Goal: Task Accomplishment & Management: Manage account settings

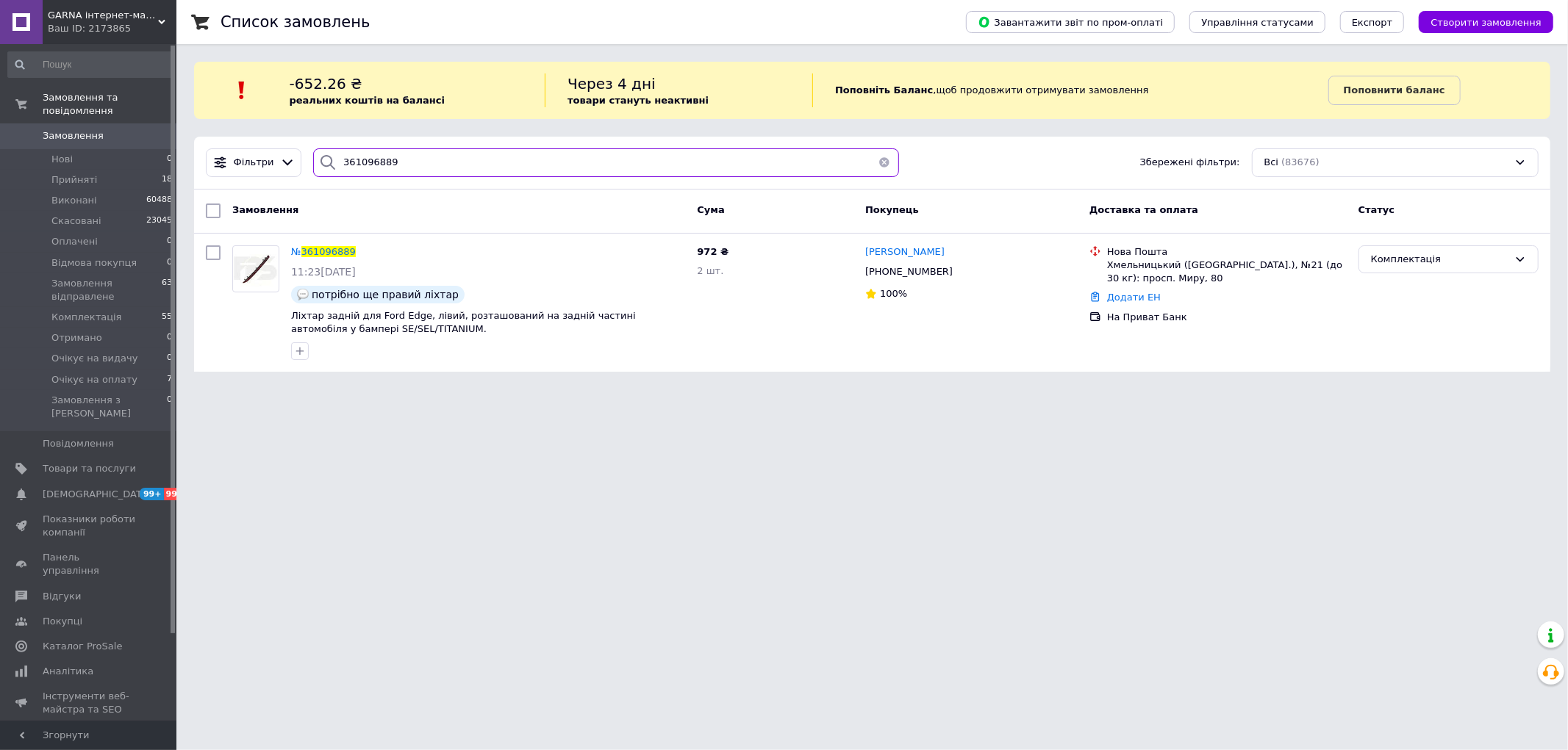
drag, startPoint x: 402, startPoint y: 166, endPoint x: 315, endPoint y: 156, distance: 87.6
click at [315, 156] on div "361096889" at bounding box center [606, 163] width 586 height 29
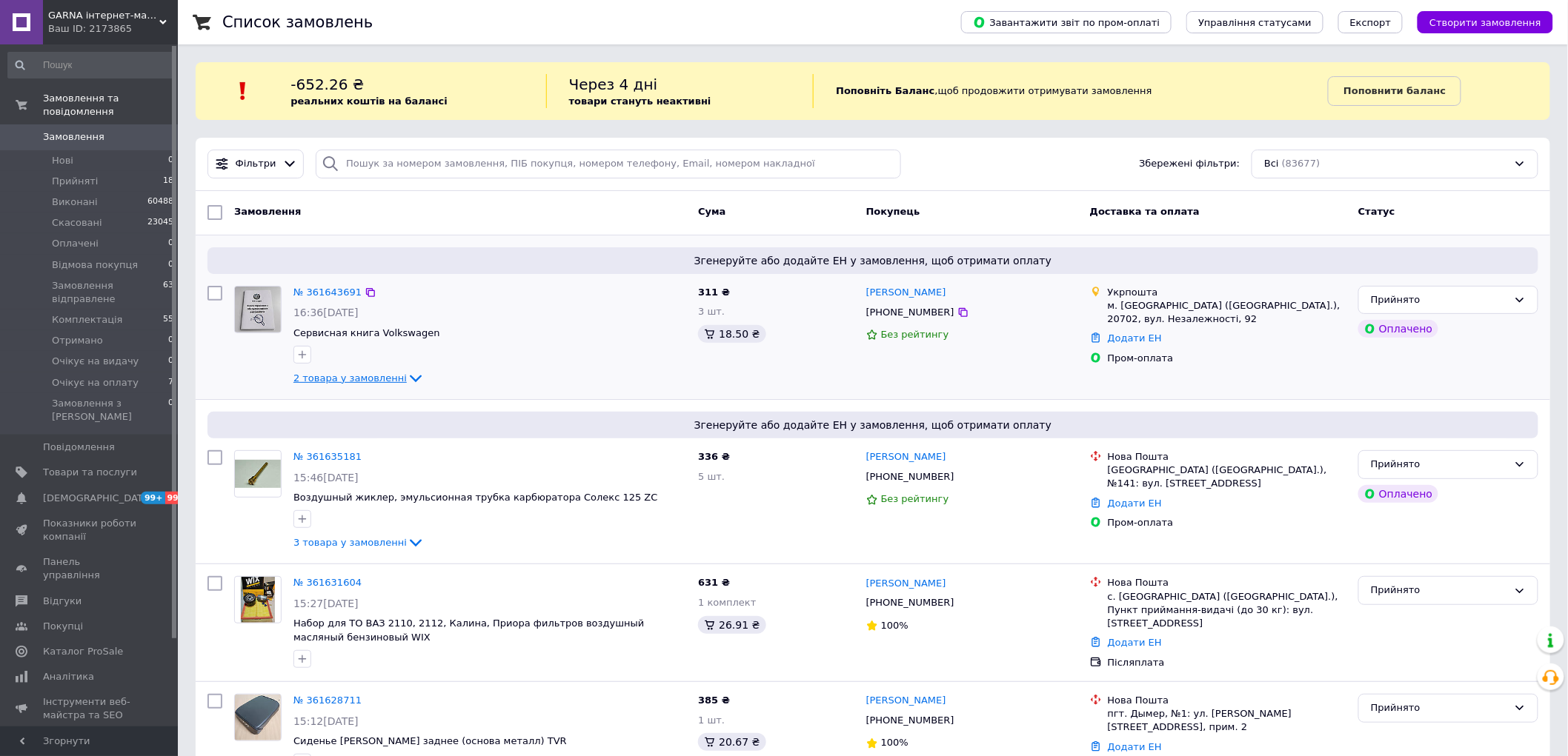
click at [406, 376] on icon at bounding box center [415, 378] width 18 height 18
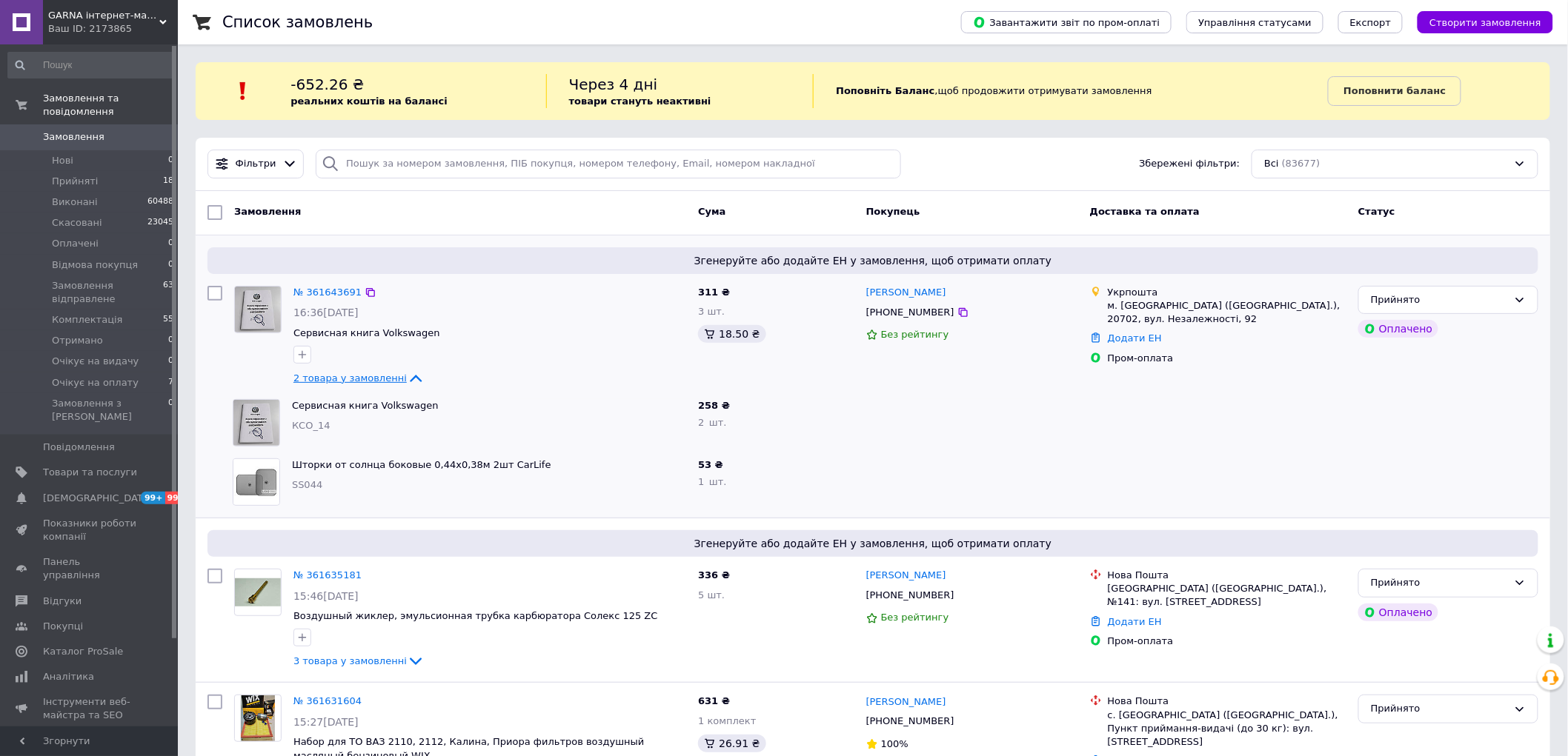
click at [406, 376] on icon at bounding box center [415, 378] width 18 height 18
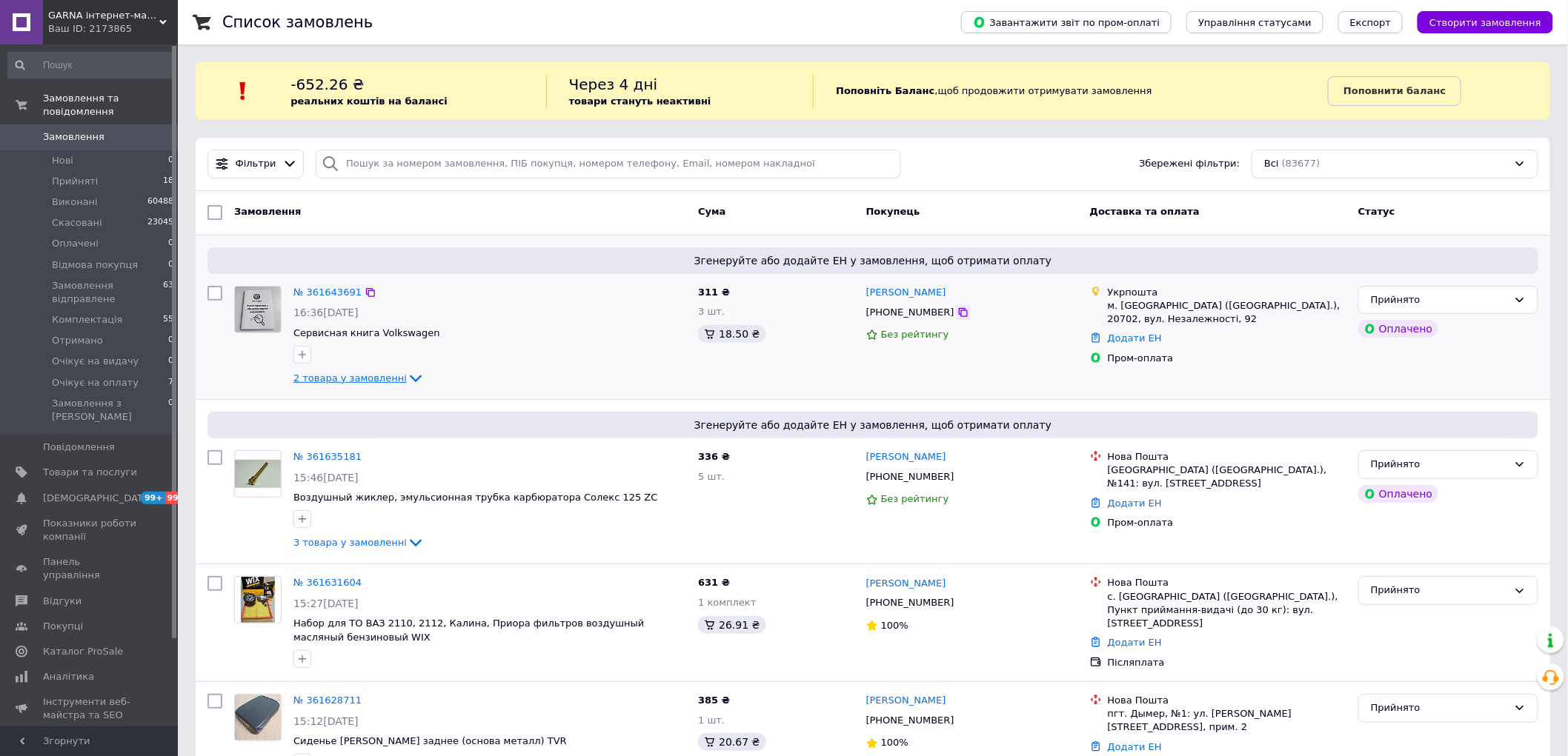
click at [957, 313] on icon at bounding box center [963, 312] width 12 height 12
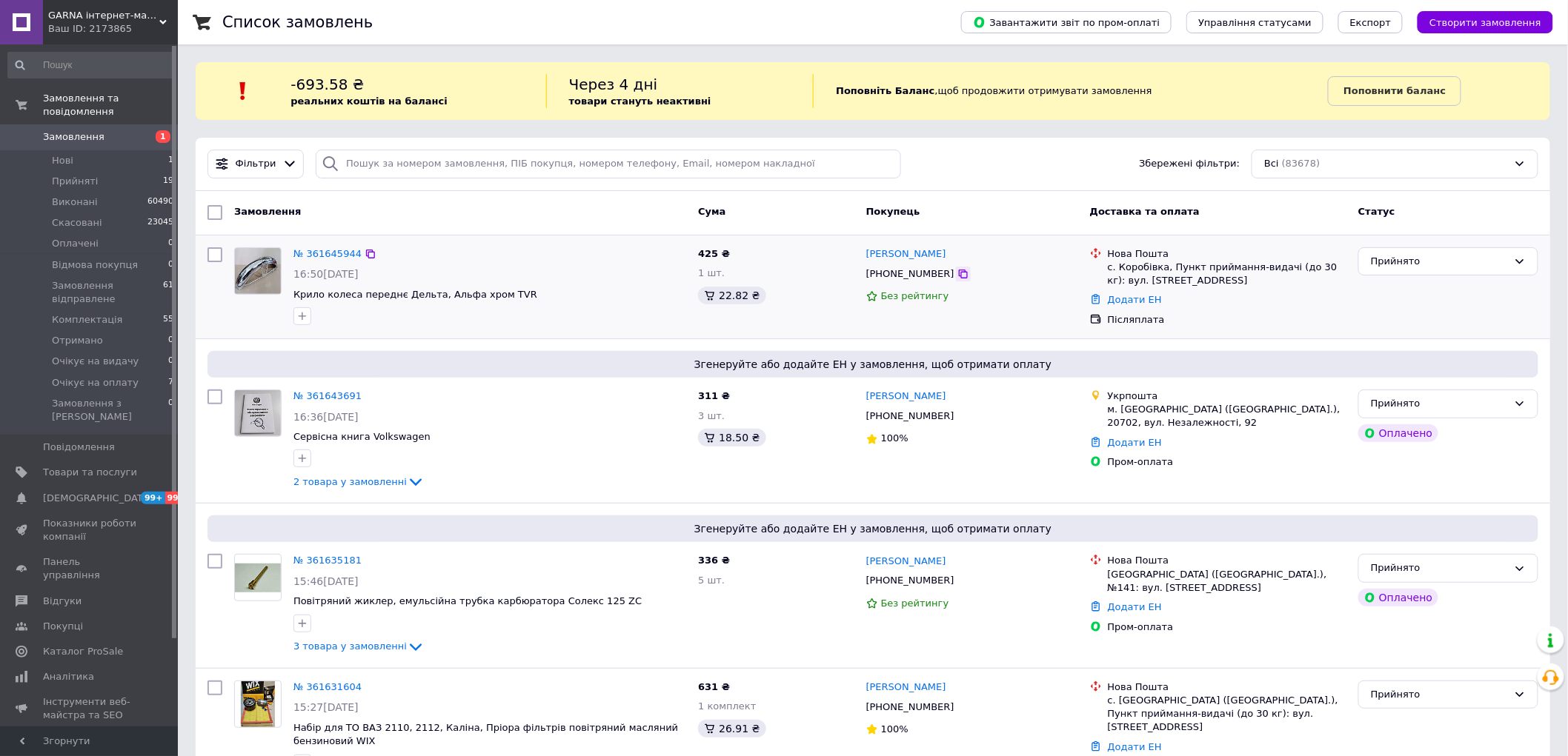
click at [958, 274] on icon at bounding box center [963, 274] width 9 height 9
click at [368, 204] on div "Замовлення" at bounding box center [460, 213] width 463 height 27
click at [1418, 261] on div "Прийнято" at bounding box center [1438, 262] width 137 height 16
click at [1389, 322] on li "Скасовано" at bounding box center [1448, 319] width 179 height 27
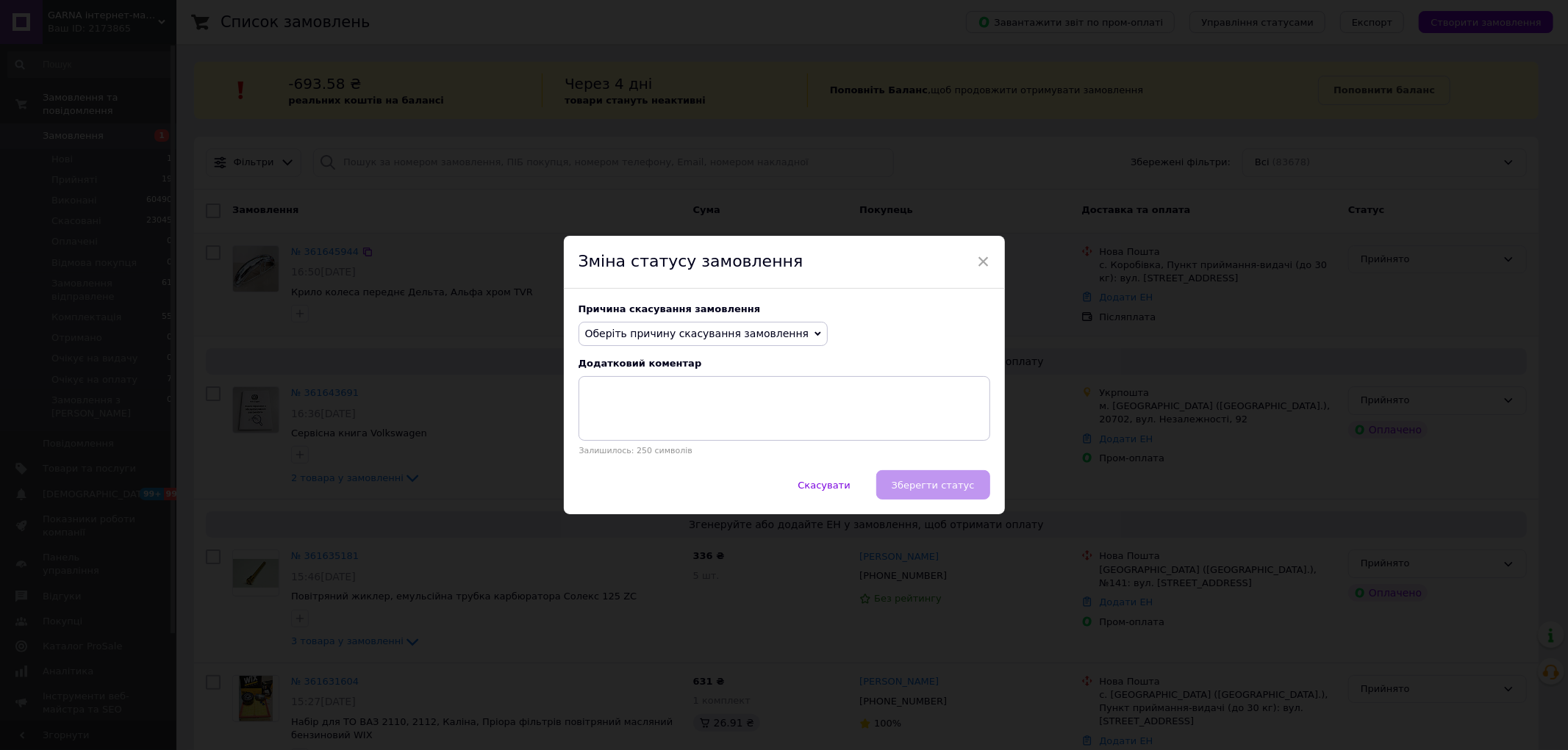
click at [702, 331] on span "Оберіть причину скасування замовлення" at bounding box center [698, 333] width 224 height 12
click at [654, 421] on li "На прохання покупця" at bounding box center [703, 424] width 249 height 20
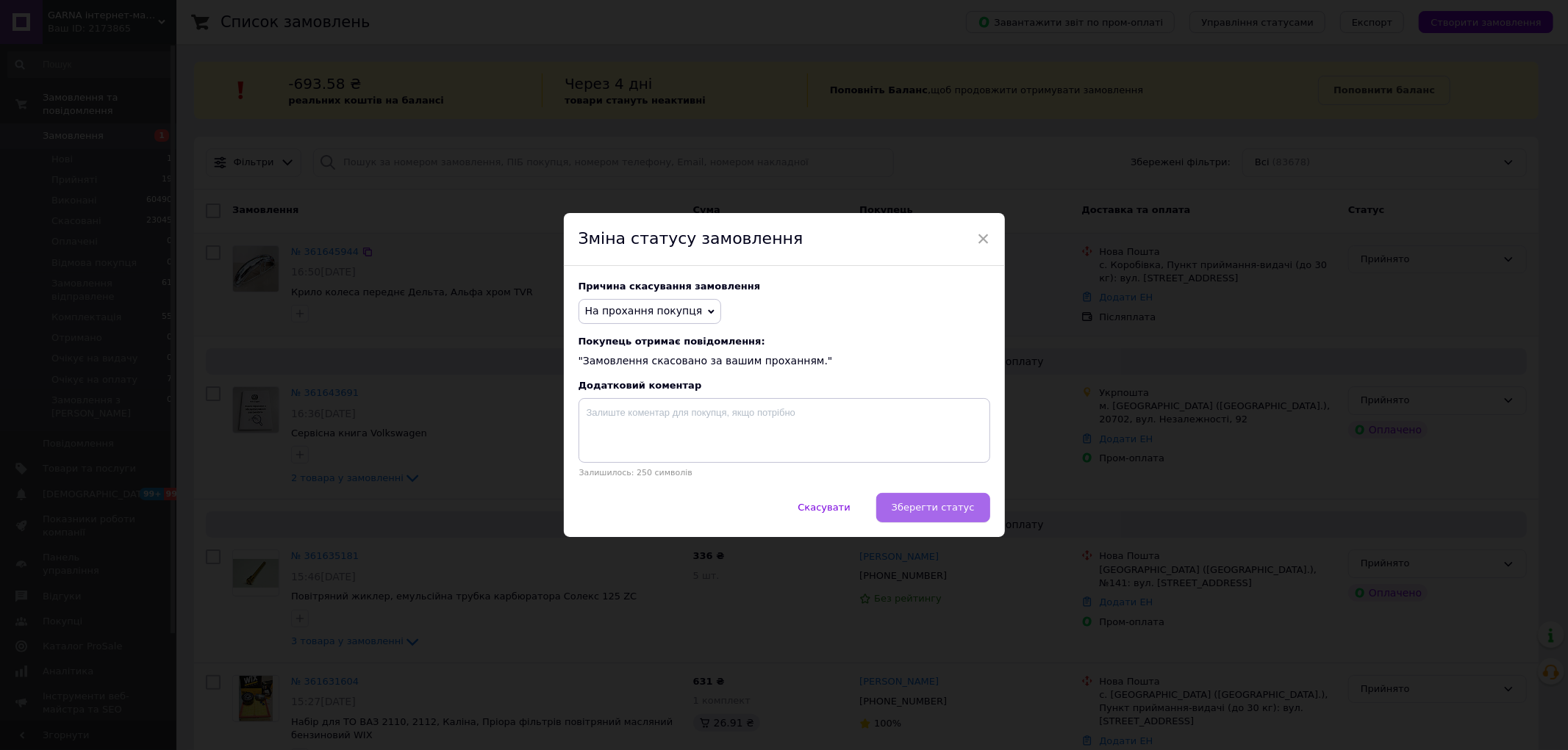
click at [922, 510] on span "Зберегти статус" at bounding box center [933, 508] width 83 height 11
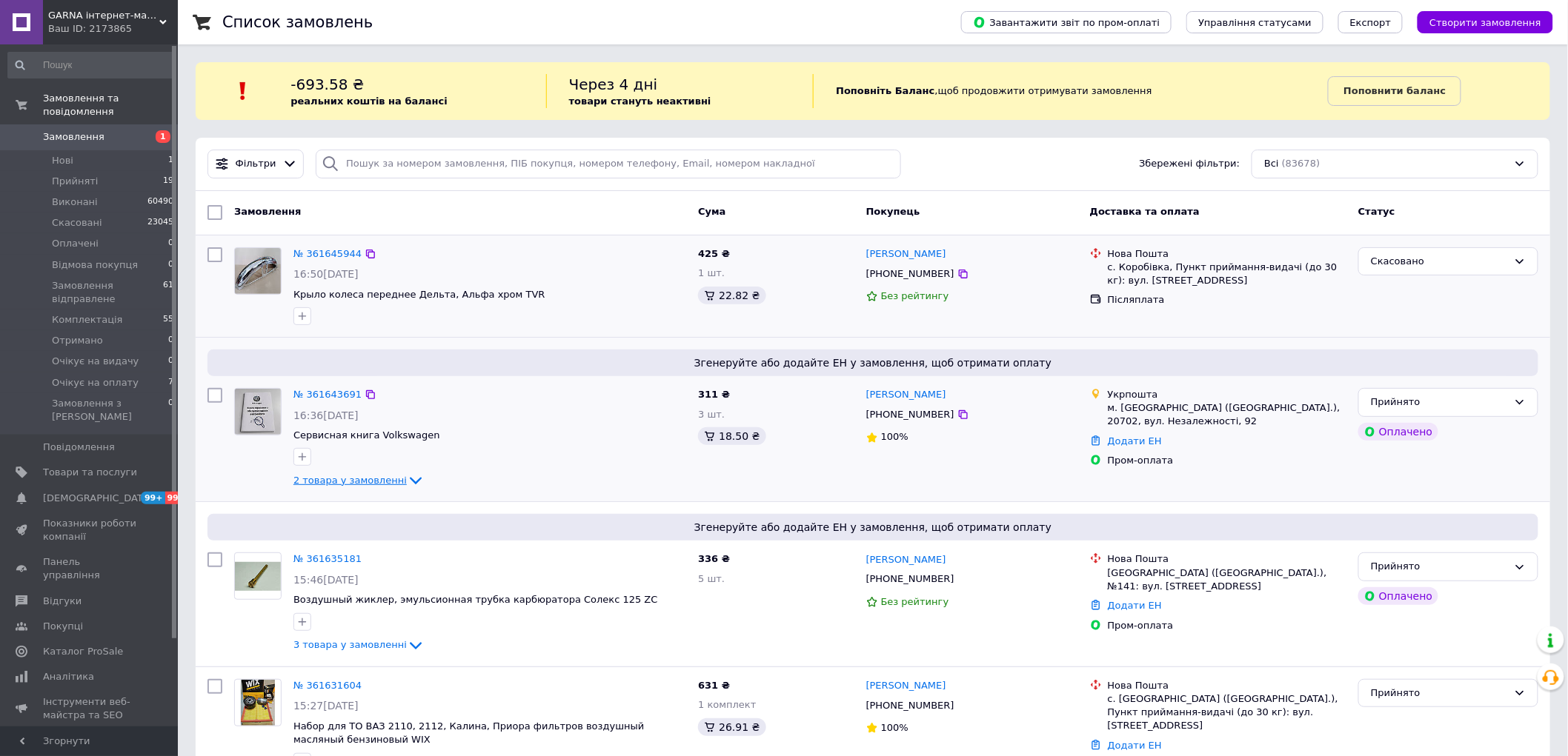
click at [409, 482] on icon at bounding box center [415, 482] width 12 height 7
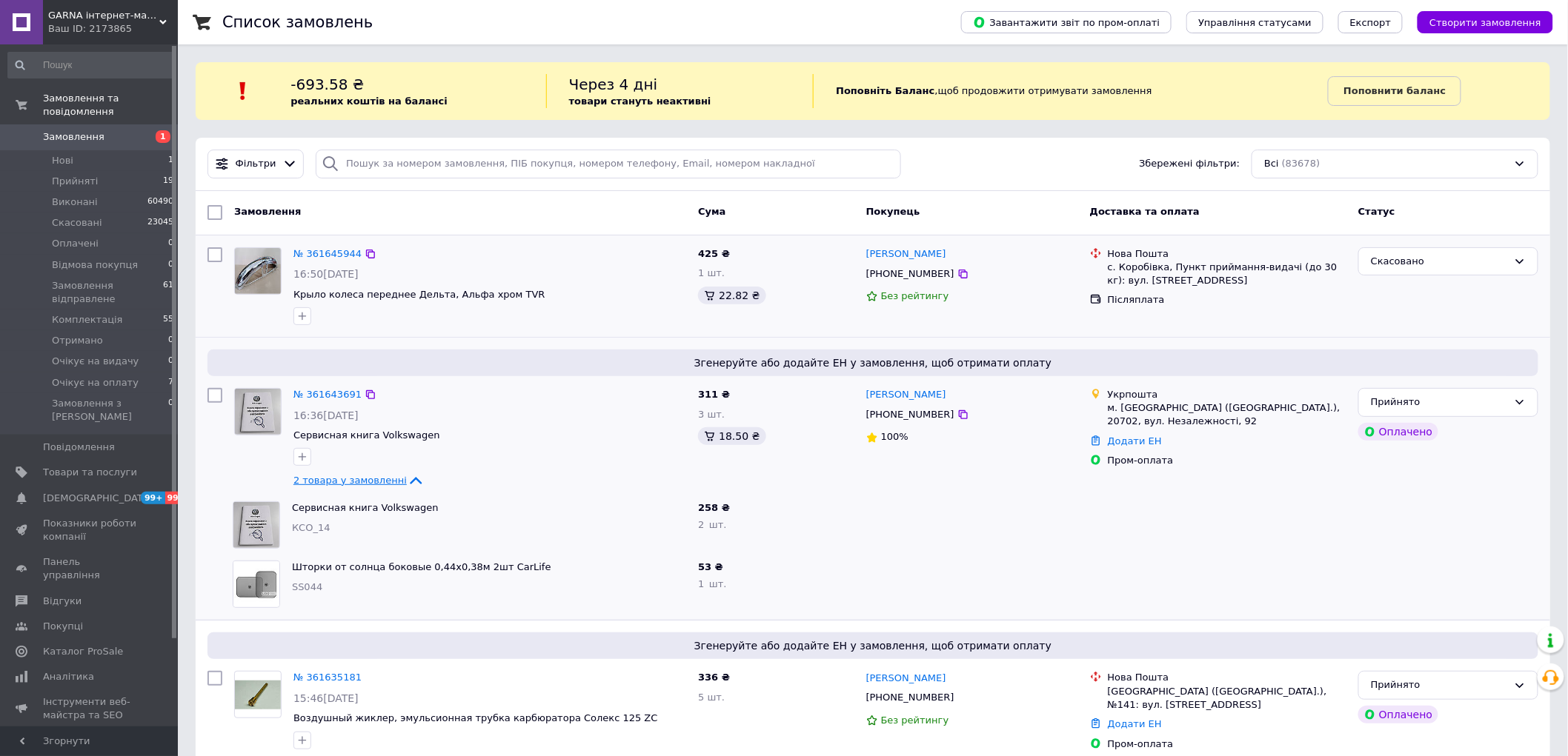
click at [406, 482] on icon at bounding box center [415, 480] width 18 height 18
